Goal: Task Accomplishment & Management: Complete application form

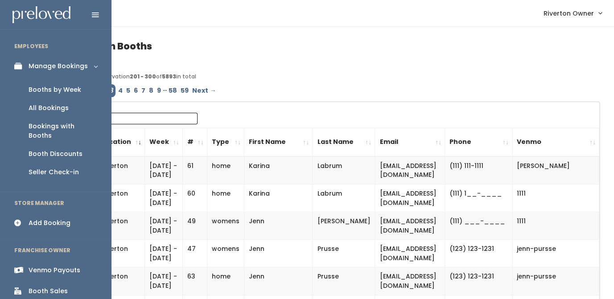
click at [65, 90] on div "Booths by Week" at bounding box center [55, 89] width 53 height 9
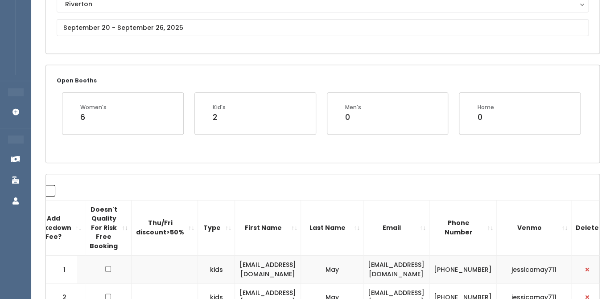
scroll to position [81, 0]
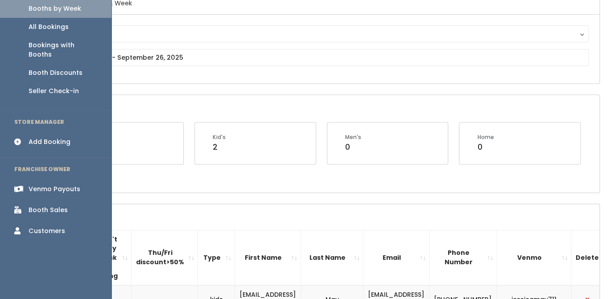
click at [45, 137] on div "Add Booking" at bounding box center [50, 141] width 42 height 9
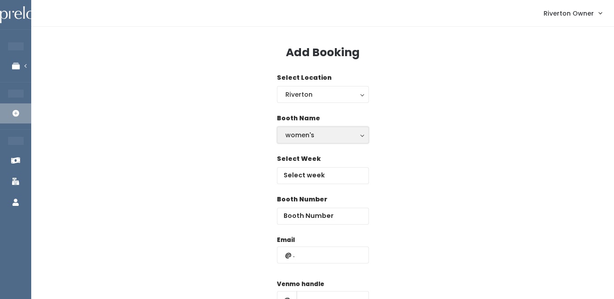
click at [312, 141] on button "women's" at bounding box center [323, 135] width 92 height 17
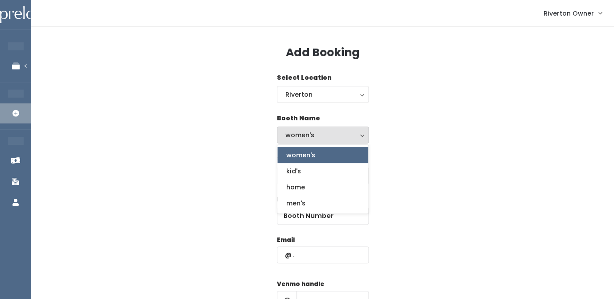
click at [312, 141] on button "women's" at bounding box center [323, 135] width 92 height 17
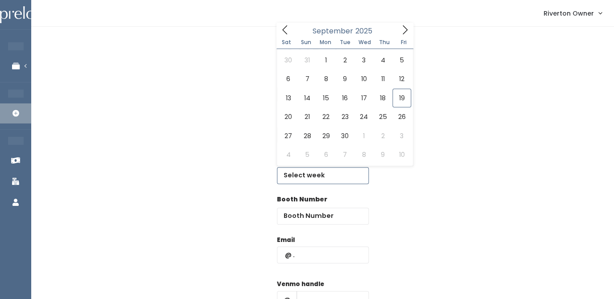
click at [312, 183] on input "text" at bounding box center [323, 175] width 92 height 17
type input "September 20 to September 26"
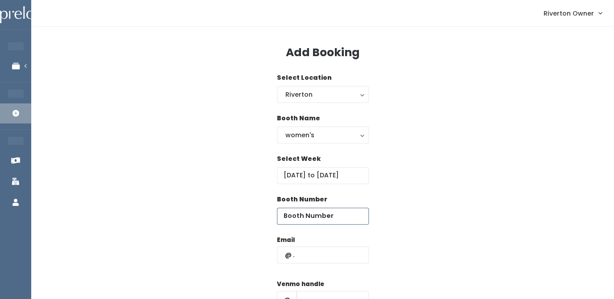
click at [308, 222] on input "number" at bounding box center [323, 216] width 92 height 17
type input "48"
click at [305, 258] on input "text" at bounding box center [323, 254] width 92 height 17
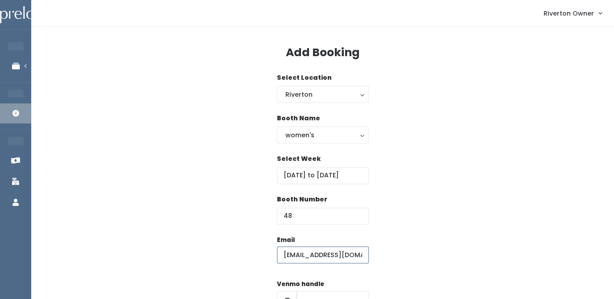
type input "erlemco@gmail.com"
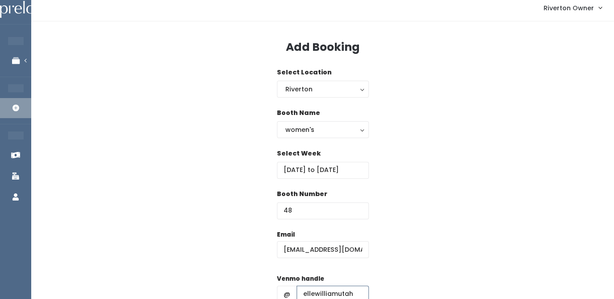
type input "ellewilliamutah"
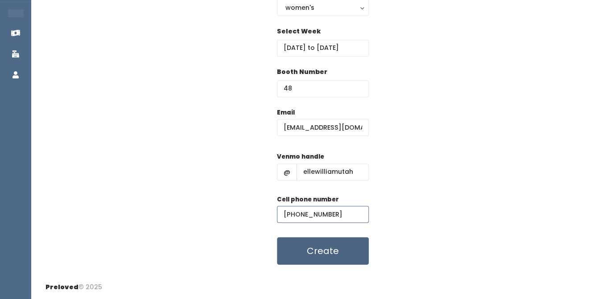
type input "(408) 207-3158"
click at [325, 243] on button "Create" at bounding box center [323, 251] width 92 height 28
